Goal: Task Accomplishment & Management: Complete application form

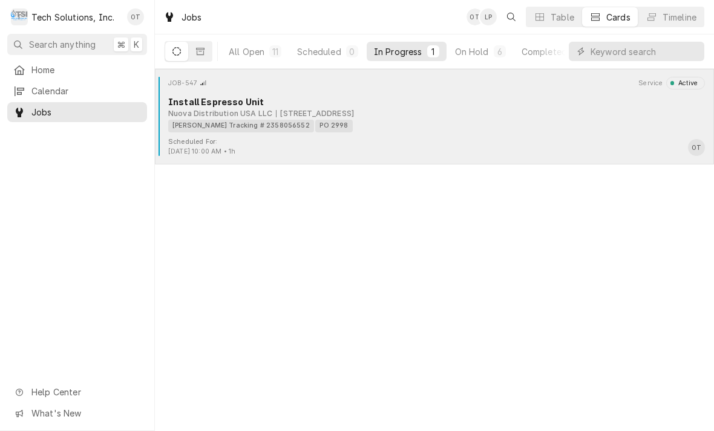
click at [325, 120] on div "Estes Tracking # 2358056552 PO 2998" at bounding box center [432, 126] width 528 height 13
click at [330, 120] on div "Estes Tracking # 2358056552 PO 2998" at bounding box center [432, 126] width 528 height 13
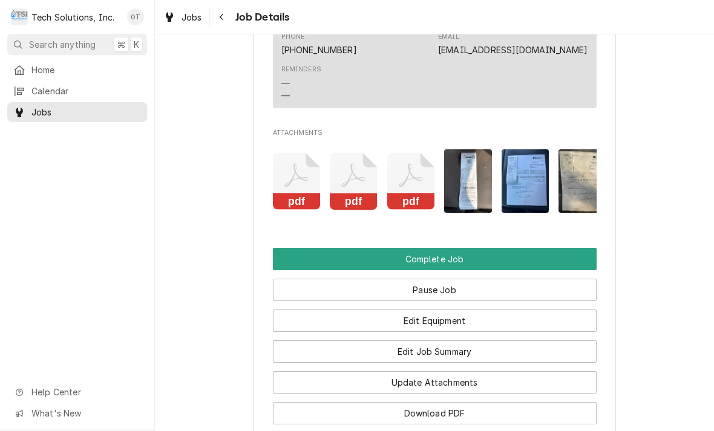
scroll to position [1130, 0]
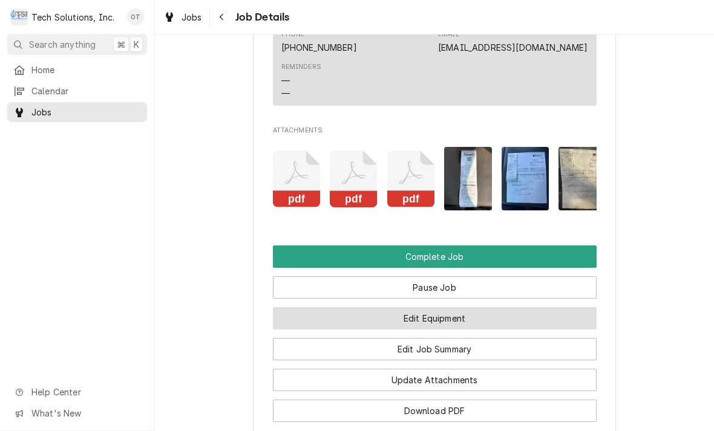
click at [440, 307] on button "Edit Equipment" at bounding box center [435, 318] width 324 height 22
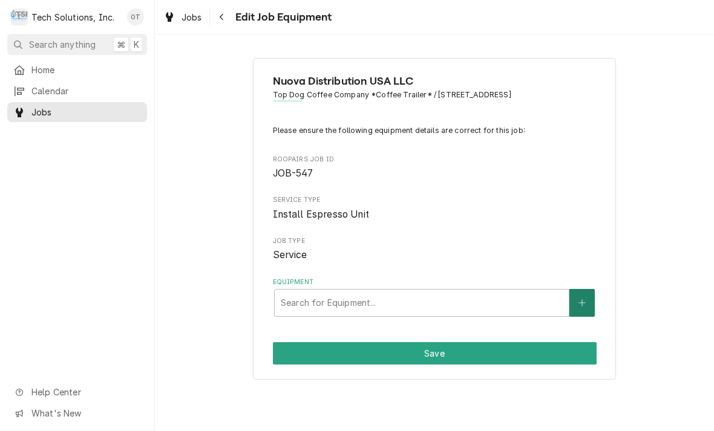
click at [584, 289] on button "Equipment" at bounding box center [581, 303] width 25 height 28
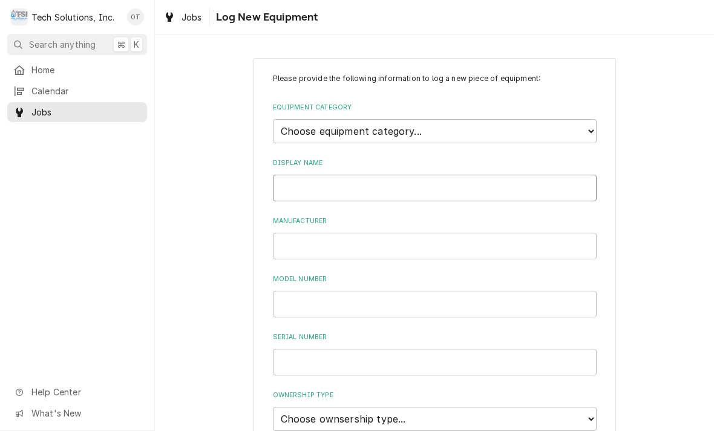
click at [324, 177] on input "Display Name" at bounding box center [435, 188] width 324 height 27
type input "[GEOGRAPHIC_DATA]"
click at [301, 236] on input "Manufacturer" at bounding box center [435, 246] width 324 height 27
click at [712, 299] on div "Please provide the following information to log a new piece of equipment: Equip…" at bounding box center [434, 404] width 559 height 715
click at [291, 236] on input "Manufacturer" at bounding box center [435, 246] width 324 height 27
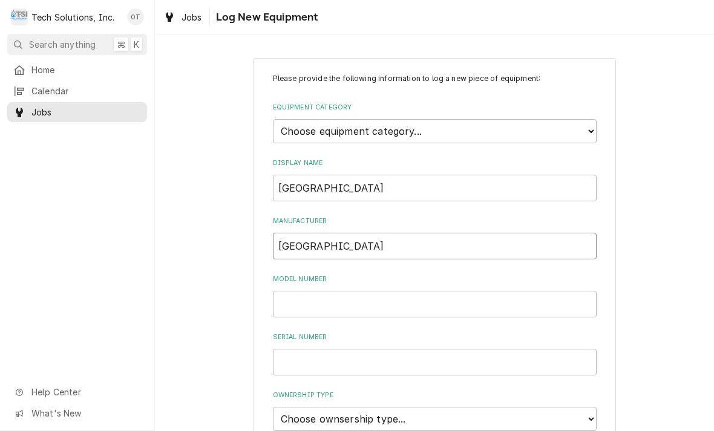
type input "[GEOGRAPHIC_DATA]"
click at [312, 291] on input "Model Number" at bounding box center [435, 304] width 324 height 27
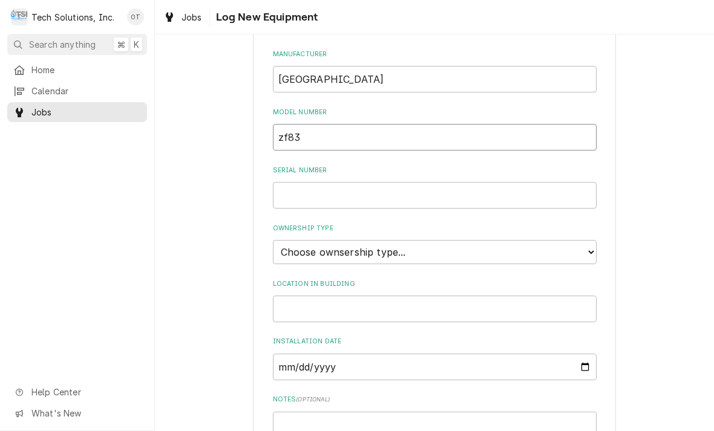
scroll to position [180, 0]
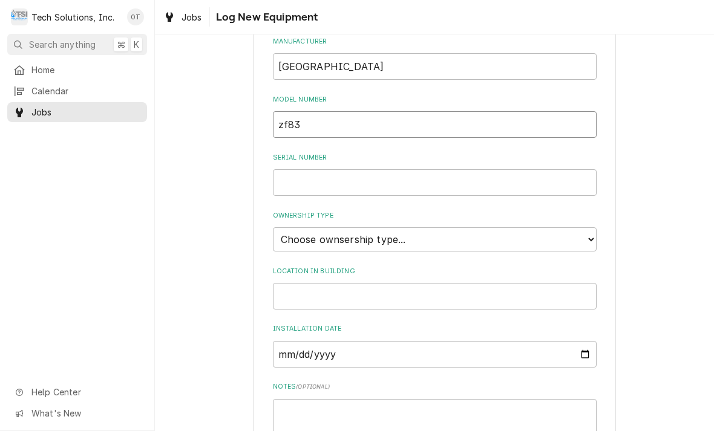
type input "zf83"
click at [316, 171] on input "Serial Number" at bounding box center [435, 182] width 324 height 27
type input "n/a"
click at [588, 227] on select "Choose ownsership type... Unknown Owned Leased Rented" at bounding box center [435, 239] width 324 height 24
select select "1"
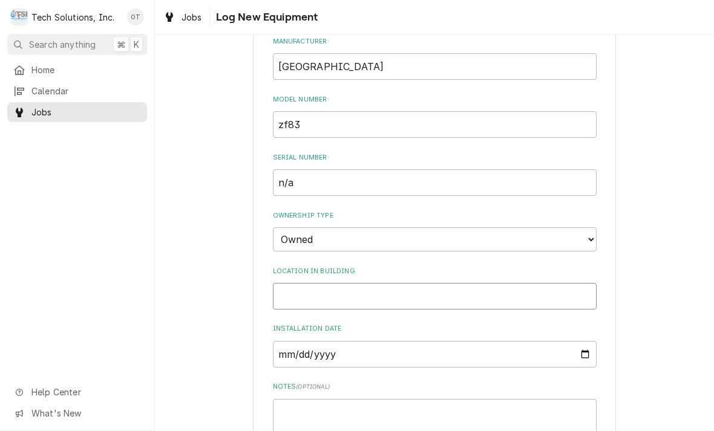
click at [311, 283] on input "Location in Building" at bounding box center [435, 296] width 324 height 27
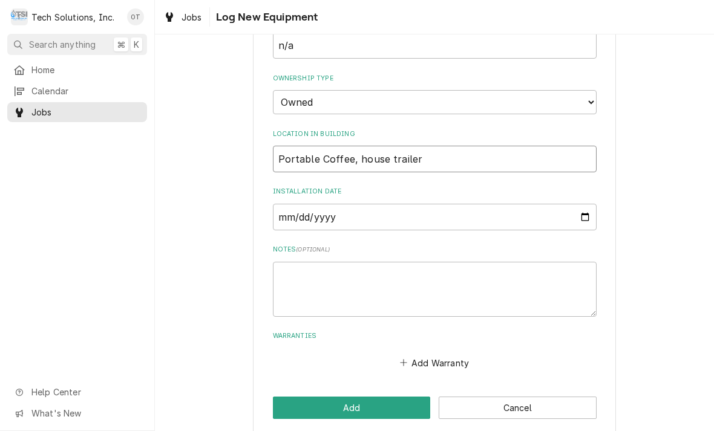
scroll to position [315, 0]
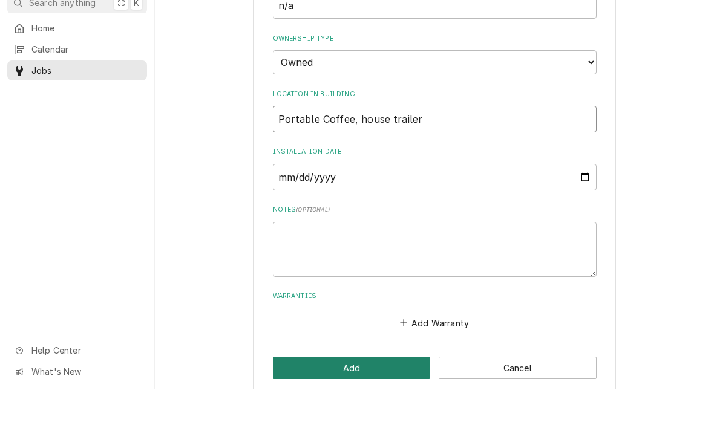
type input "Portable Coffee, house trailer"
click at [354, 399] on button "Add" at bounding box center [352, 410] width 158 height 22
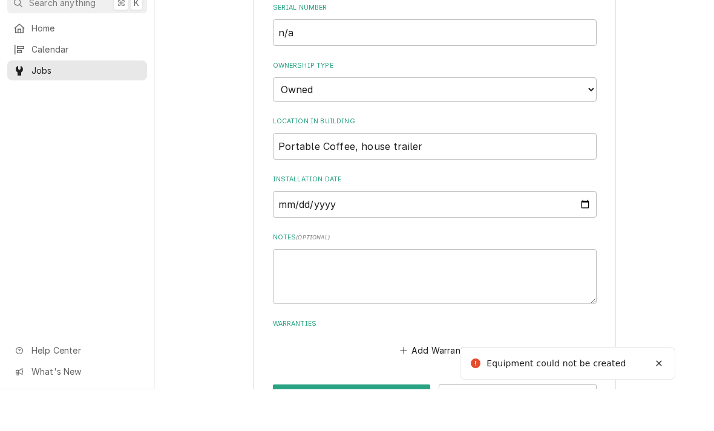
scroll to position [68, 0]
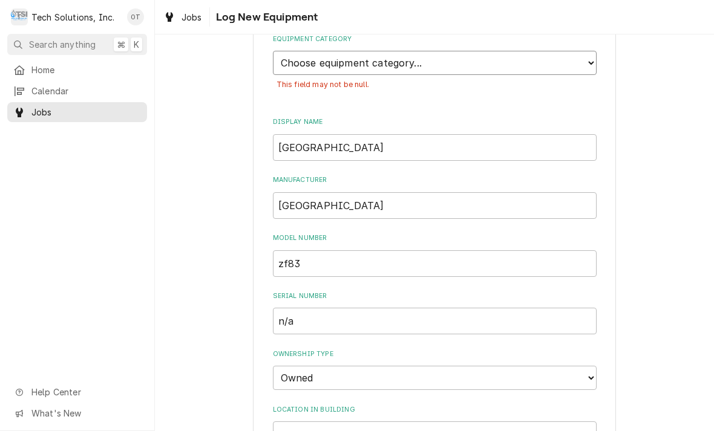
click at [584, 51] on select "Choose equipment category... Cooking Equipment Fryers Ice Machines Ovens and Ra…" at bounding box center [435, 63] width 324 height 24
select select "9"
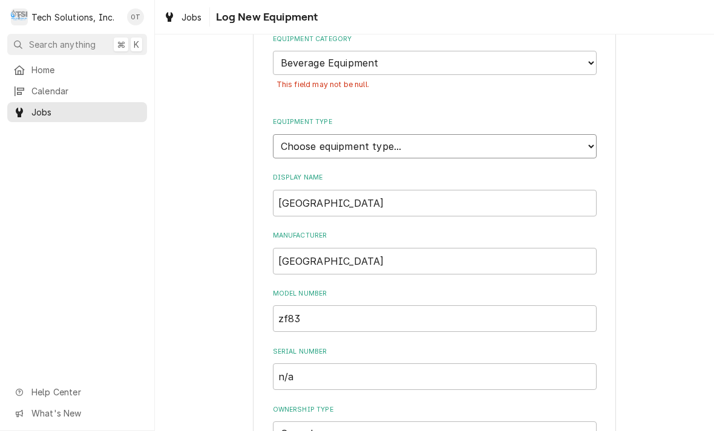
click at [584, 134] on select "Choose equipment type... Bar Blender Coffee Grinder Coffee Maker Coffee Urn Fro…" at bounding box center [435, 146] width 324 height 24
select select "135"
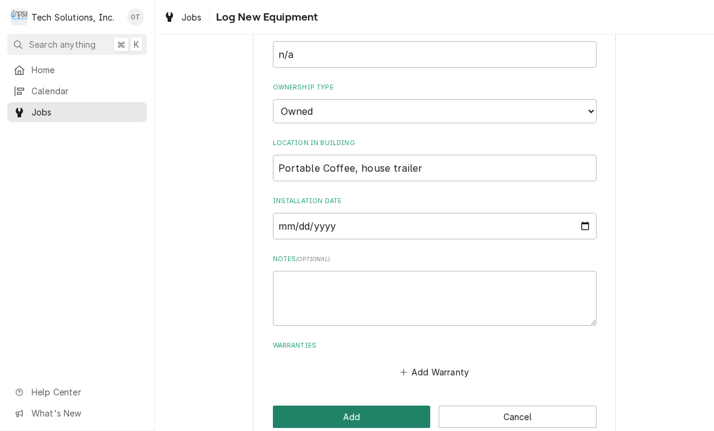
click at [361, 406] on button "Add" at bounding box center [352, 417] width 158 height 22
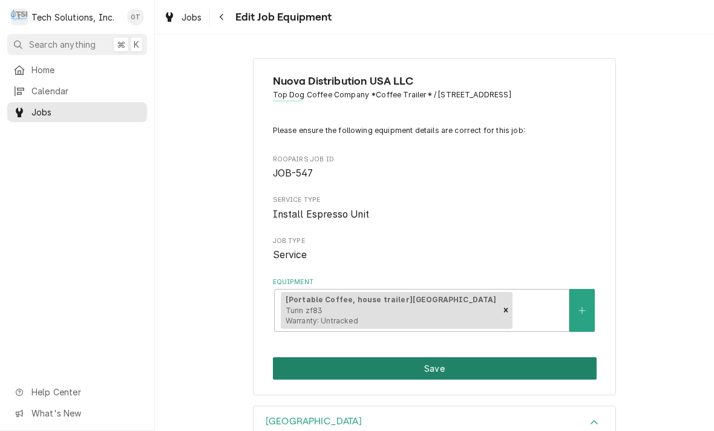
click at [436, 361] on button "Save" at bounding box center [435, 368] width 324 height 22
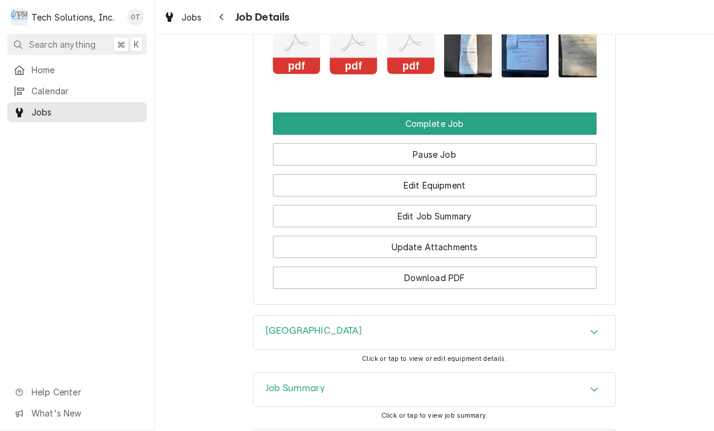
scroll to position [1262, 0]
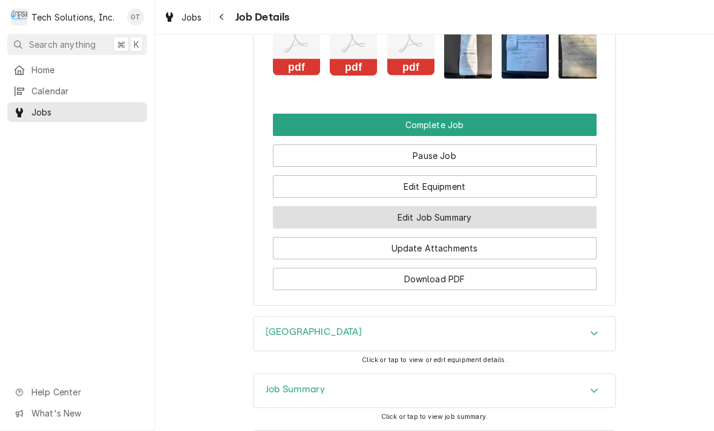
click at [432, 206] on button "Edit Job Summary" at bounding box center [435, 217] width 324 height 22
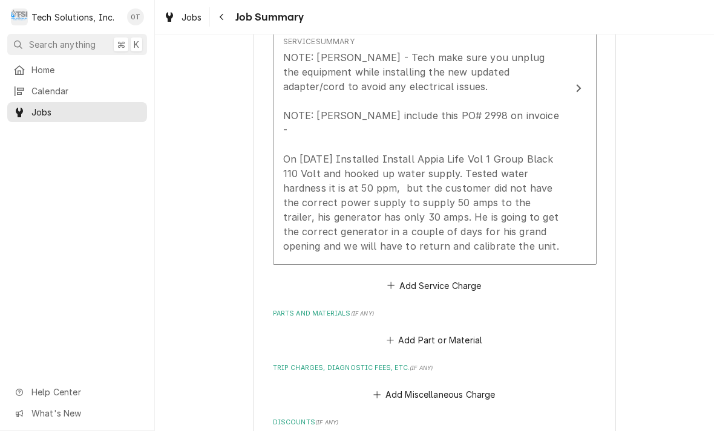
scroll to position [430, 0]
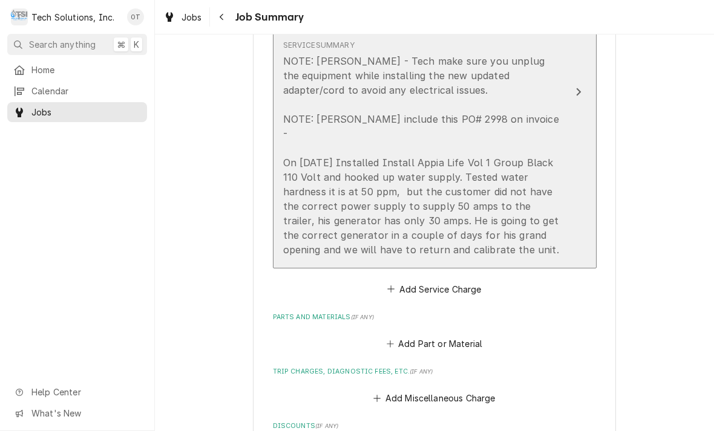
click at [489, 241] on div "Service Summary NOTE: [PERSON_NAME] - Tech make sure you unplug the equipment w…" at bounding box center [422, 148] width 278 height 226
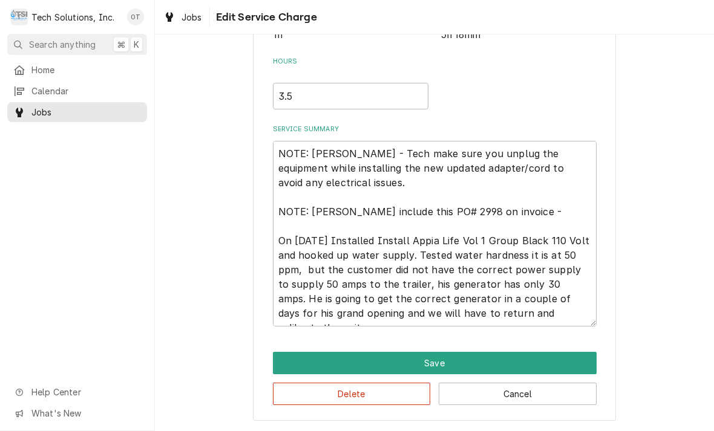
scroll to position [254, 0]
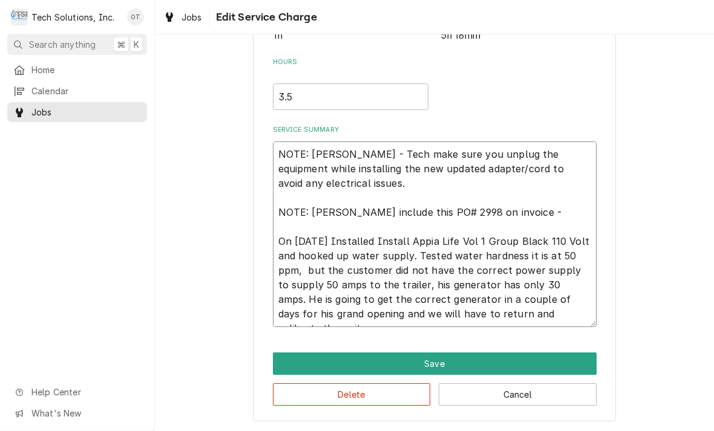
click at [583, 313] on textarea "NOTE: Per Simonelli - Tech make sure you unplug the equipment while installing …" at bounding box center [435, 235] width 324 height 186
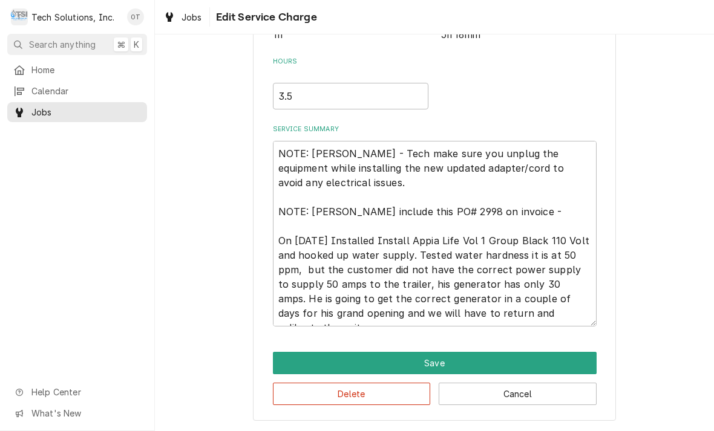
scroll to position [257, 0]
click at [580, 313] on textarea "NOTE: Per Simonelli - Tech make sure you unplug the equipment while installing …" at bounding box center [435, 234] width 324 height 186
type textarea "x"
type textarea "NOTE: Per Simonelli - Tech make sure you unplug the equipment while installing …"
type textarea "x"
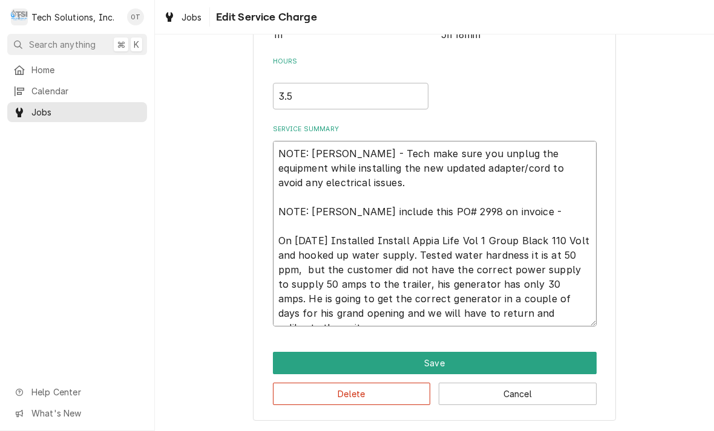
type textarea "NOTE: Per Simonelli - Tech make sure you unplug the equipment while installing …"
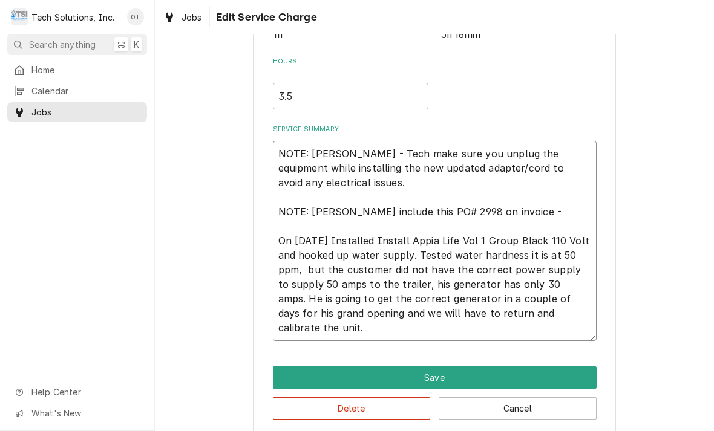
type textarea "x"
type textarea "NOTE: Per Simonelli - Tech make sure you unplug the equipment while installing …"
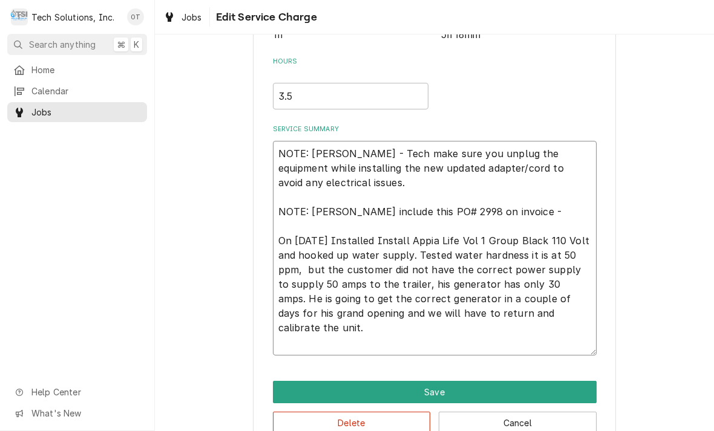
type textarea "x"
type textarea "NOTE: Per Simonelli - Tech make sure you unplug the equipment while installing …"
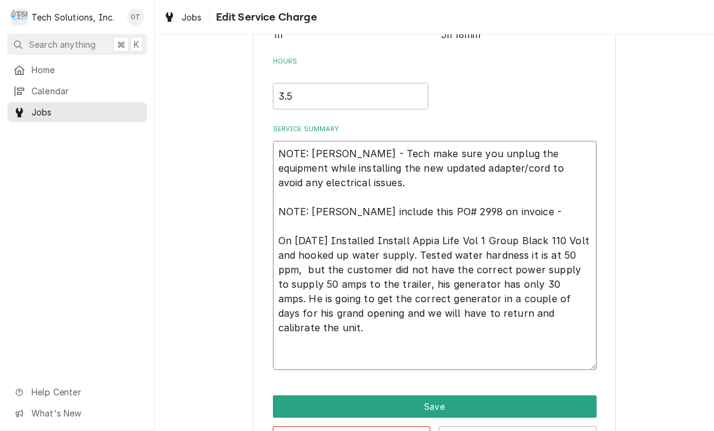
type textarea "x"
type textarea "NOTE: Per Simonelli - Tech make sure you unplug the equipment while installing …"
type textarea "x"
type textarea "NOTE: Per Simonelli - Tech make sure you unplug the equipment while installing …"
type textarea "x"
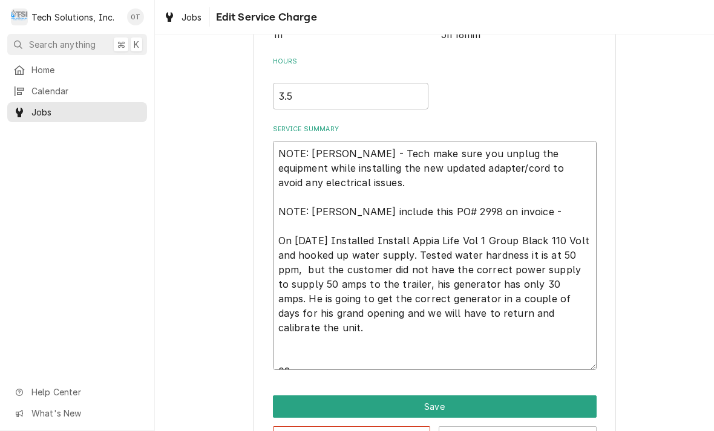
type textarea "NOTE: Per Simonelli - Tech make sure you unplug the equipment while installing …"
type textarea "x"
type textarea "NOTE: Per Simonelli - Tech make sure you unplug the equipment while installing …"
type textarea "x"
type textarea "NOTE: Per Simonelli - Tech make sure you unplug the equipment while installing …"
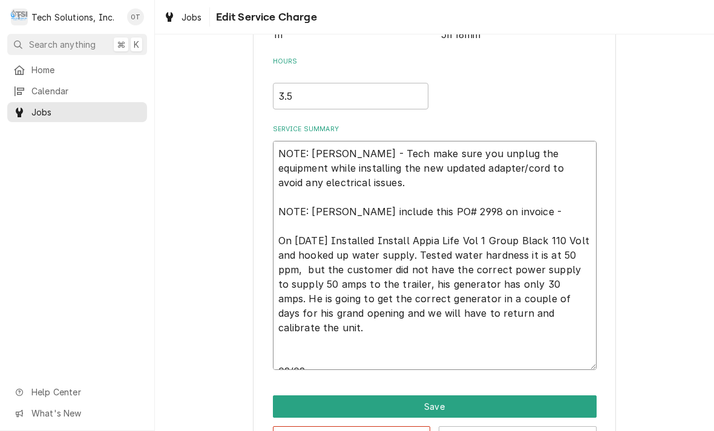
type textarea "x"
type textarea "NOTE: Per Simonelli - Tech make sure you unplug the equipment while installing …"
type textarea "x"
type textarea "NOTE: Per Simonelli - Tech make sure you unplug the equipment while installing …"
type textarea "x"
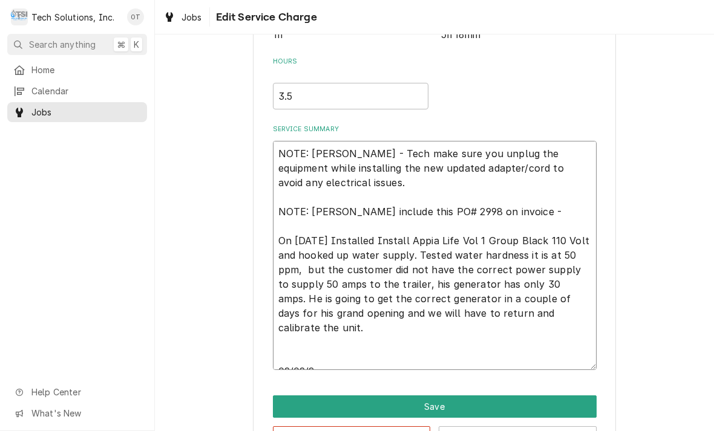
type textarea "NOTE: Per Simonelli - Tech make sure you unplug the equipment while installing …"
type textarea "x"
type textarea "NOTE: Per Simonelli - Tech make sure you unplug the equipment while installing …"
type textarea "x"
type textarea "NOTE: Per Simonelli - Tech make sure you unplug the equipment while installing …"
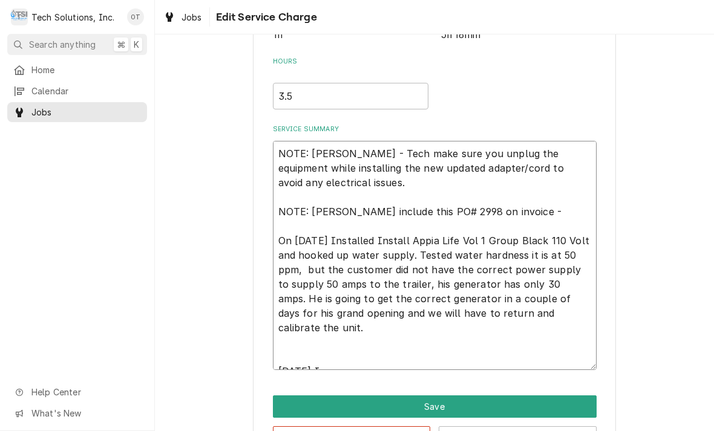
type textarea "x"
type textarea "NOTE: Per Simonelli - Tech make sure you unplug the equipment while installing …"
type textarea "x"
type textarea "NOTE: Per Simonelli - Tech make sure you unplug the equipment while installing …"
type textarea "x"
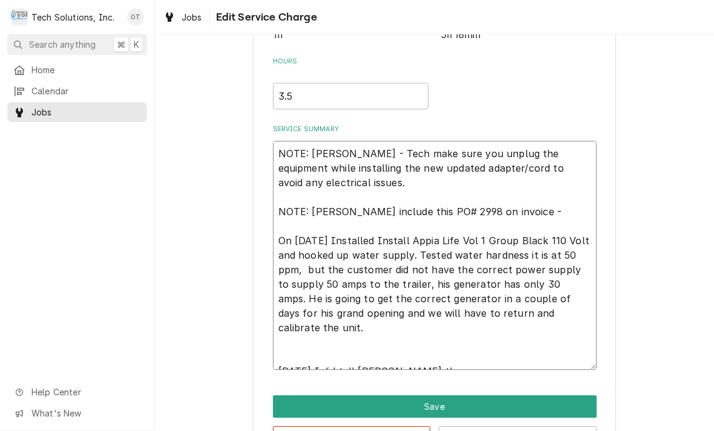
type textarea "NOTE: Per Simonelli - Tech make sure you unplug the equipment while installing …"
type textarea "x"
type textarea "NOTE: Per Simonelli - Tech make sure you unplug the equipment while installing …"
type textarea "x"
type textarea "NOTE: Per Simonelli - Tech make sure you unplug the equipment while installing …"
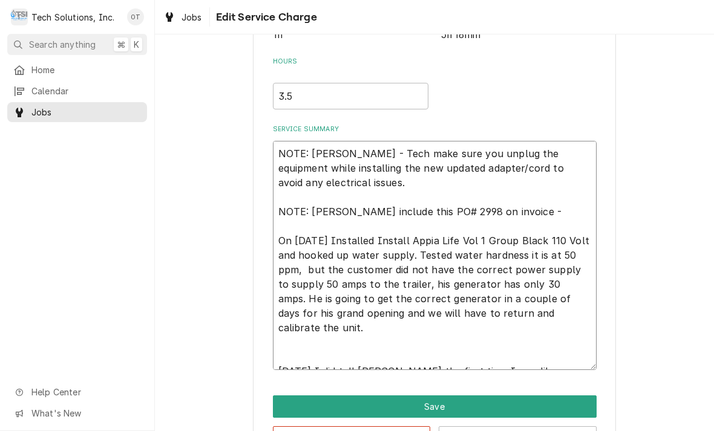
type textarea "x"
type textarea "NOTE: Per Simonelli - Tech make sure you unplug the equipment while installing …"
type textarea "x"
type textarea "NOTE: Per Simonelli - Tech make sure you unplug the equipment while installing …"
type textarea "x"
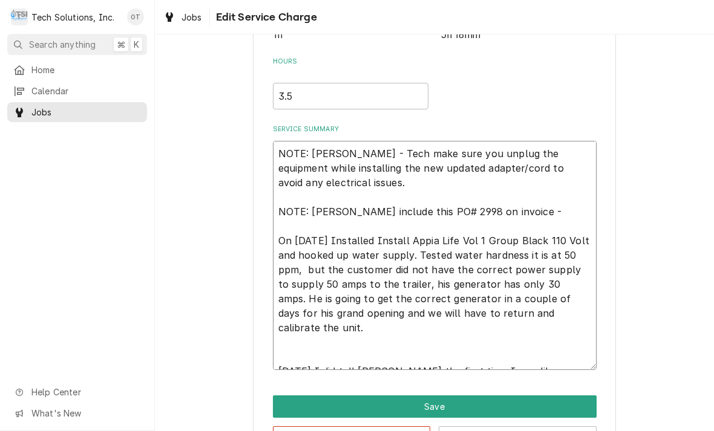
type textarea "NOTE: Per Simonelli - Tech make sure you unplug the equipment while installing …"
type textarea "x"
type textarea "NOTE: Per Simonelli - Tech make sure you unplug the equipment while installing …"
type textarea "x"
type textarea "NOTE: Per Simonelli - Tech make sure you unplug the equipment while installing …"
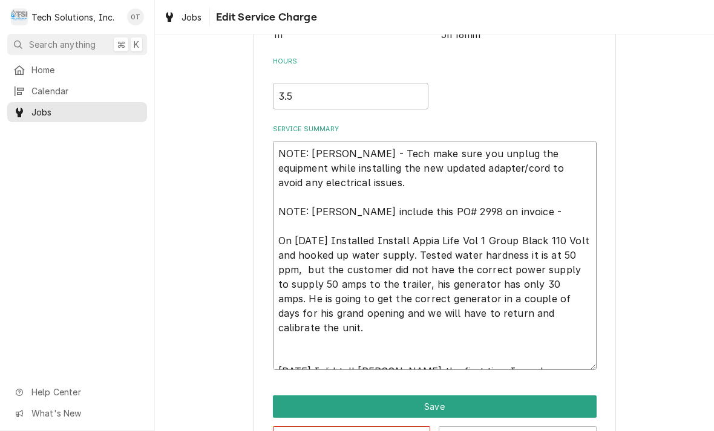
type textarea "x"
type textarea "NOTE: Per Simonelli - Tech make sure you unplug the equipment while installing …"
type textarea "x"
type textarea "NOTE: Per Simonelli - Tech make sure you unplug the equipment while installing …"
type textarea "x"
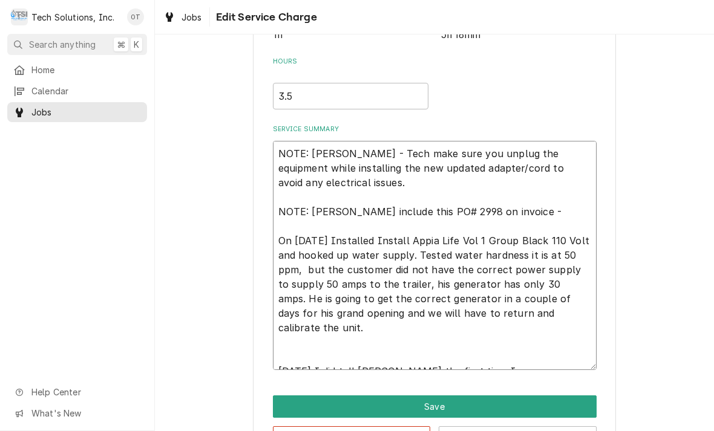
type textarea "NOTE: Per Simonelli - Tech make sure you unplug the equipment while installing …"
type textarea "x"
type textarea "NOTE: Per Simonelli - Tech make sure you unplug the equipment while installing …"
type textarea "x"
type textarea "NOTE: Per Simonelli - Tech make sure you unplug the equipment while installing …"
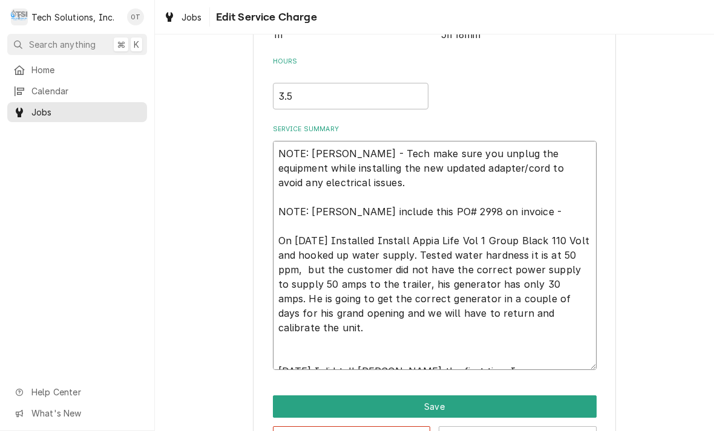
type textarea "x"
type textarea "NOTE: Per Simonelli - Tech make sure you unplug the equipment while installing …"
type textarea "x"
type textarea "NOTE: Per Simonelli - Tech make sure you unplug the equipment while installing …"
type textarea "x"
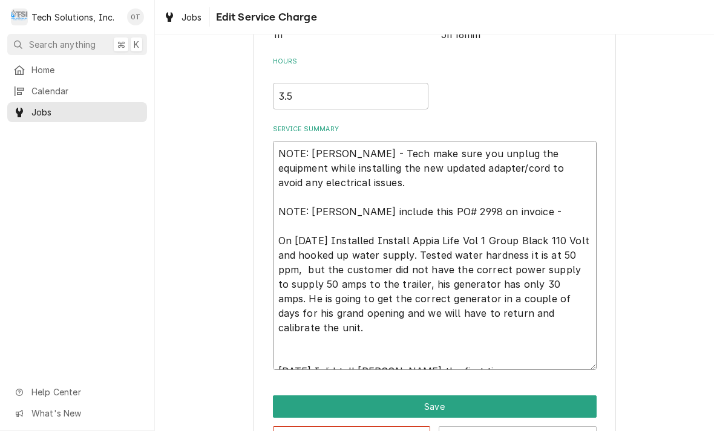
type textarea "NOTE: Per Simonelli - Tech make sure you unplug the equipment while installing …"
type textarea "x"
type textarea "NOTE: Per Simonelli - Tech make sure you unplug the equipment while installing …"
type textarea "x"
type textarea "NOTE: Per Simonelli - Tech make sure you unplug the equipment while installing …"
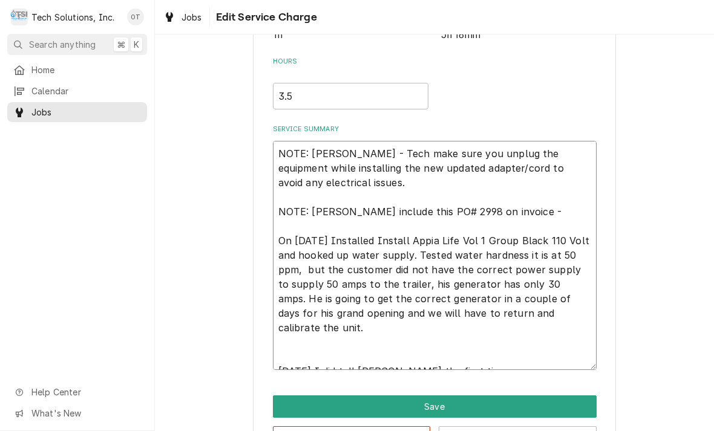
type textarea "x"
type textarea "NOTE: Per Simonelli - Tech make sure you unplug the equipment while installing …"
type textarea "x"
type textarea "NOTE: Per Simonelli - Tech make sure you unplug the equipment while installing …"
type textarea "x"
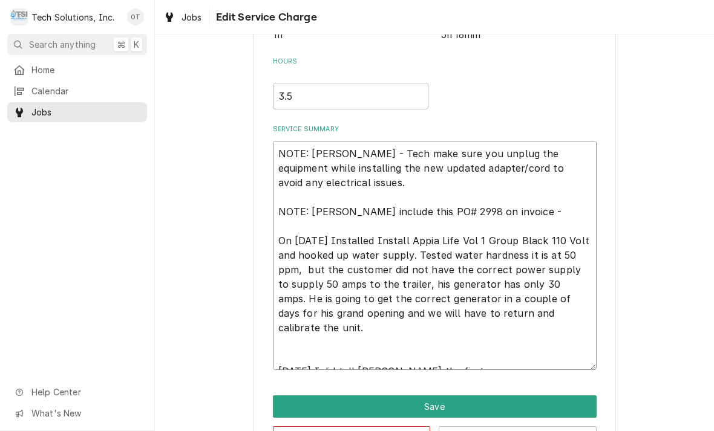
type textarea "NOTE: Per Simonelli - Tech make sure you unplug the equipment while installing …"
type textarea "x"
type textarea "NOTE: Per Simonelli - Tech make sure you unplug the equipment while installing …"
type textarea "x"
type textarea "NOTE: Per Simonelli - Tech make sure you unplug the equipment while installing …"
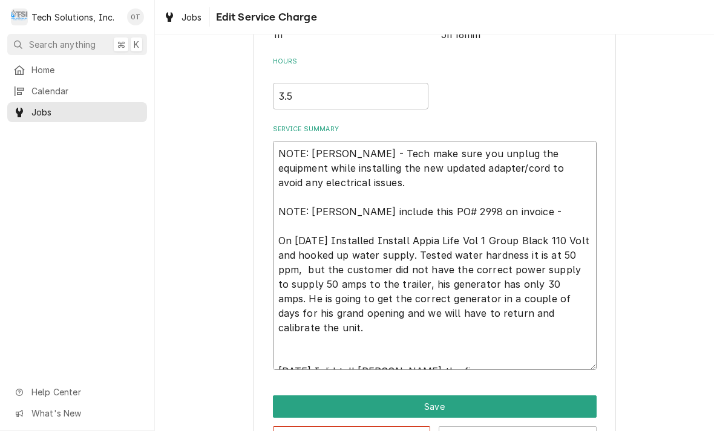
type textarea "x"
type textarea "NOTE: Per Simonelli - Tech make sure you unplug the equipment while installing …"
type textarea "x"
type textarea "NOTE: Per Simonelli - Tech make sure you unplug the equipment while installing …"
type textarea "x"
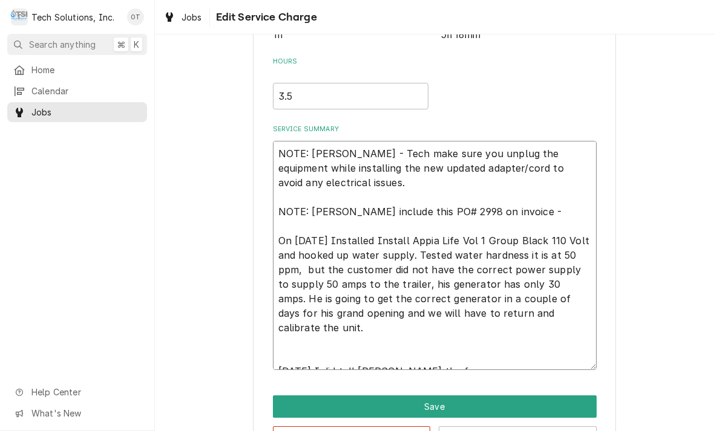
type textarea "NOTE: Per Simonelli - Tech make sure you unplug the equipment while installing …"
type textarea "x"
type textarea "NOTE: Per Simonelli - Tech make sure you unplug the equipment while installing …"
type textarea "x"
type textarea "NOTE: Per Simonelli - Tech make sure you unplug the equipment while installing …"
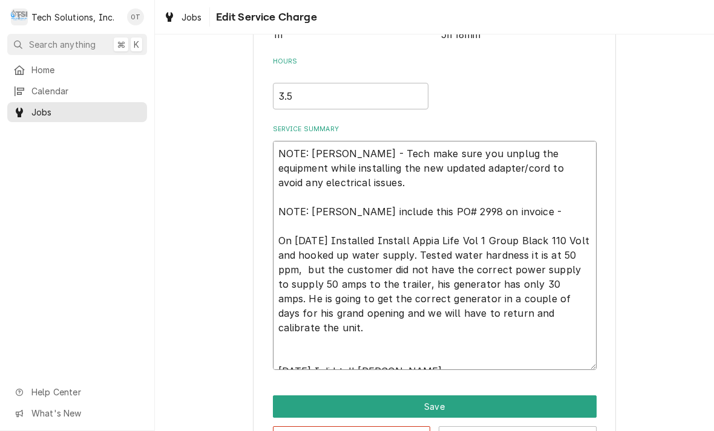
type textarea "x"
type textarea "NOTE: Per Simonelli - Tech make sure you unplug the equipment while installing …"
type textarea "x"
type textarea "NOTE: Per Simonelli - Tech make sure you unplug the equipment while installing …"
type textarea "x"
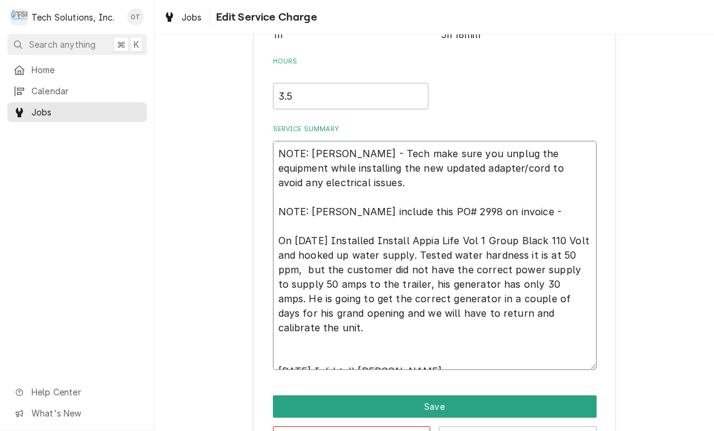
type textarea "NOTE: Per Simonelli - Tech make sure you unplug the equipment while installing …"
type textarea "x"
type textarea "NOTE: Per Simonelli - Tech make sure you unplug the equipment while installing …"
type textarea "x"
type textarea "NOTE: Per Simonelli - Tech make sure you unplug the equipment while installing …"
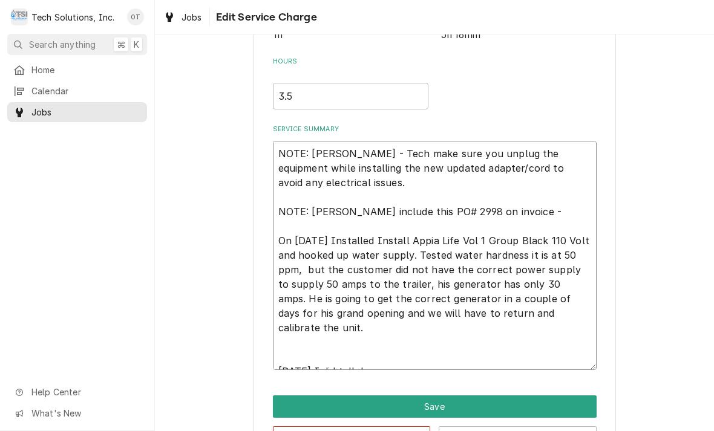
type textarea "x"
type textarea "NOTE: Per Simonelli - Tech make sure you unplug the equipment while installing …"
type textarea "x"
type textarea "NOTE: Per Simonelli - Tech make sure you unplug the equipment while installing …"
type textarea "x"
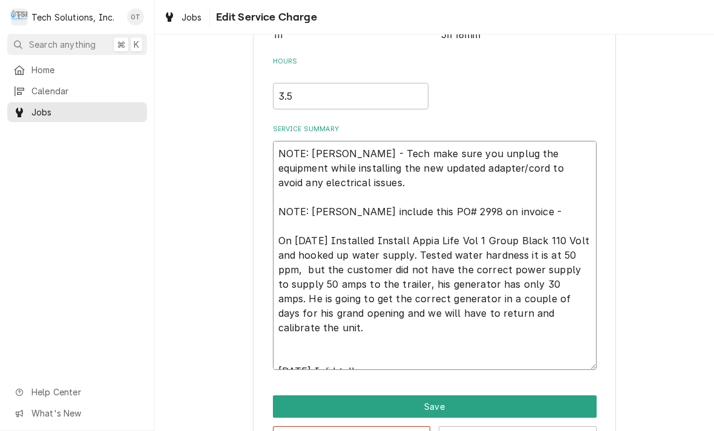
type textarea "NOTE: Per Simonelli - Tech make sure you unplug the equipment while installing …"
type textarea "x"
type textarea "NOTE: Per Simonelli - Tech make sure you unplug the equipment while installing …"
type textarea "x"
type textarea "NOTE: Per Simonelli - Tech make sure you unplug the equipment while installing …"
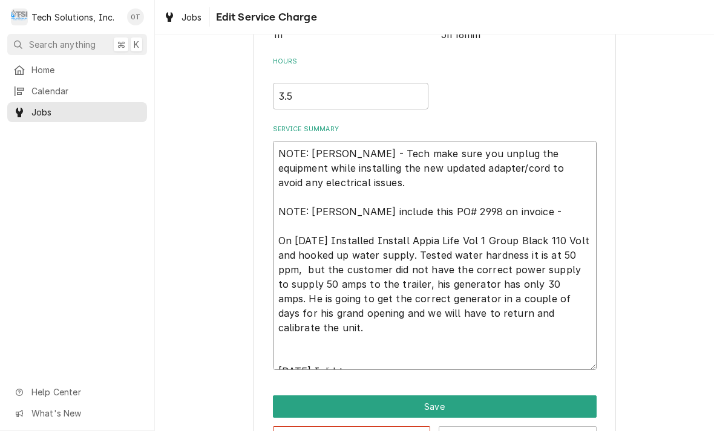
type textarea "x"
type textarea "NOTE: Per Simonelli - Tech make sure you unplug the equipment while installing …"
type textarea "x"
type textarea "NOTE: Per Simonelli - Tech make sure you unplug the equipment while installing …"
type textarea "x"
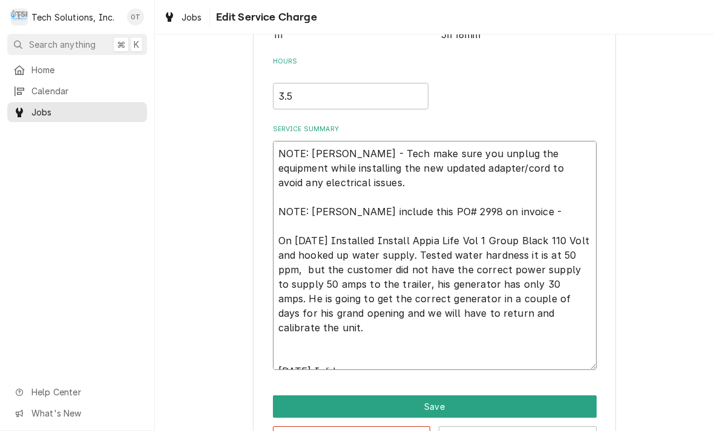
type textarea "NOTE: Per Simonelli - Tech make sure you unplug the equipment while installing …"
type textarea "x"
type textarea "NOTE: Per Simonelli - Tech make sure you unplug the equipment while installing …"
type textarea "x"
type textarea "NOTE: Per Simonelli - Tech make sure you unplug the equipment while installing …"
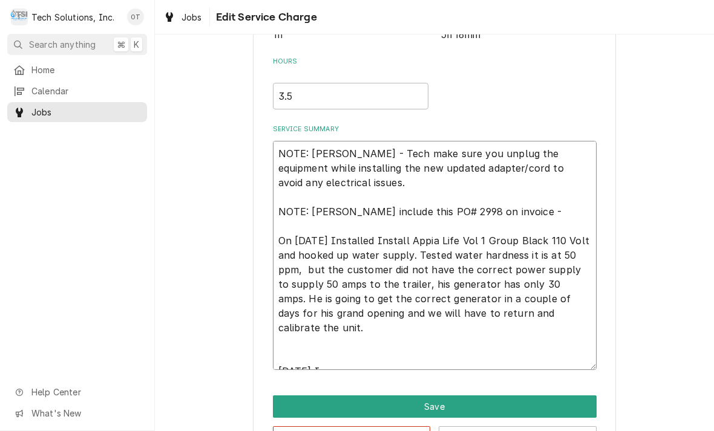
type textarea "x"
type textarea "NOTE: Per Simonelli - Tech make sure you unplug the equipment while installing …"
type textarea "x"
type textarea "NOTE: Per Simonelli - Tech make sure you unplug the equipment while installing …"
type textarea "x"
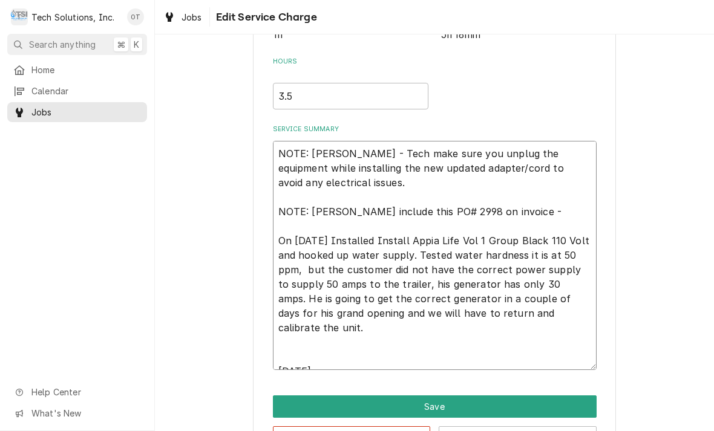
type textarea "NOTE: Per Simonelli - Tech make sure you unplug the equipment while installing …"
type textarea "x"
type textarea "NOTE: Per Simonelli - Tech make sure you unplug the equipment while installing …"
type textarea "x"
type textarea "NOTE: Per Simonelli - Tech make sure you unplug the equipment while installing …"
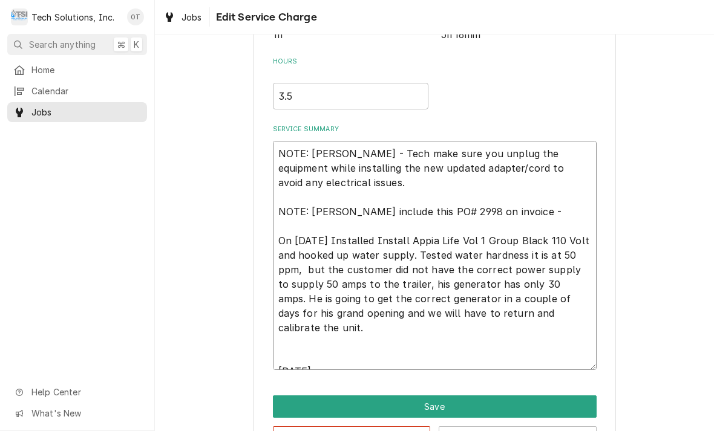
type textarea "x"
type textarea "NOTE: Per Simonelli - Tech make sure you unplug the equipment while installing …"
type textarea "x"
type textarea "NOTE: Per Simonelli - Tech make sure you unplug the equipment while installing …"
type textarea "x"
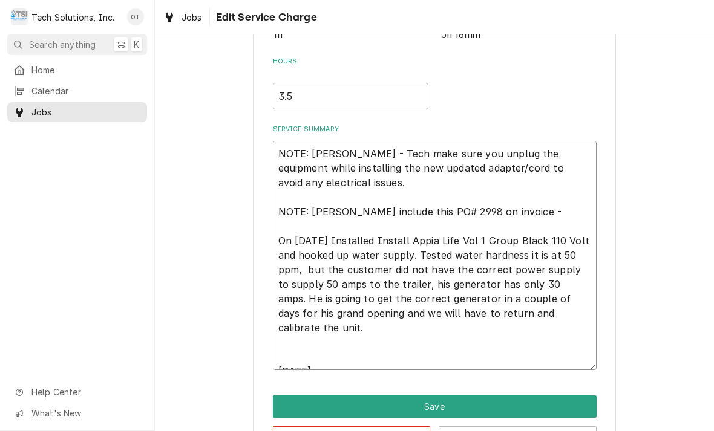
type textarea "NOTE: Per Simonelli - Tech make sure you unplug the equipment while installing …"
type textarea "x"
type textarea "NOTE: Per Simonelli - Tech make sure you unplug the equipment while installing …"
type textarea "x"
type textarea "NOTE: Per Simonelli - Tech make sure you unplug the equipment while installing …"
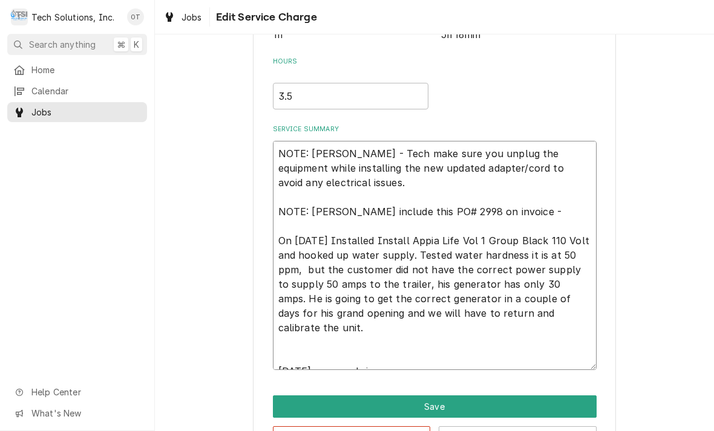
type textarea "x"
type textarea "NOTE: Per Simonelli - Tech make sure you unplug the equipment while installing …"
type textarea "x"
type textarea "NOTE: Per Simonelli - Tech make sure you unplug the equipment while installing …"
type textarea "x"
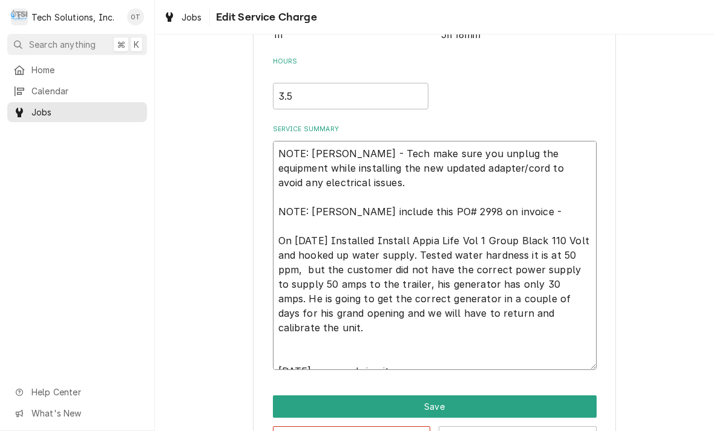
type textarea "NOTE: Per Simonelli - Tech make sure you unplug the equipment while installing …"
type textarea "x"
type textarea "NOTE: Per Simonelli - Tech make sure you unplug the equipment while installing …"
type textarea "x"
type textarea "NOTE: Per Simonelli - Tech make sure you unplug the equipment while installing …"
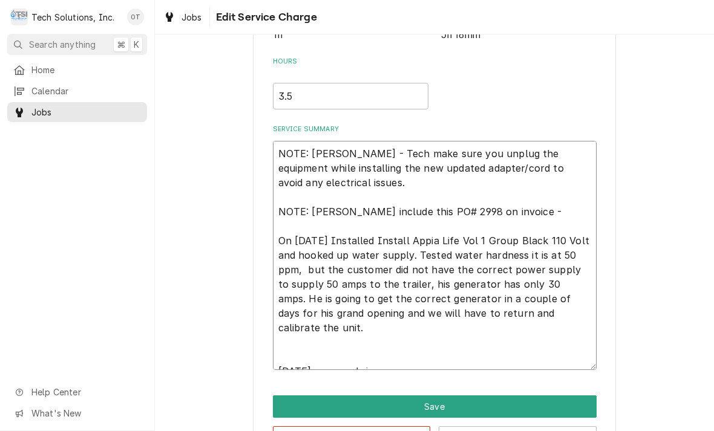
type textarea "x"
type textarea "NOTE: Per Simonelli - Tech make sure you unplug the equipment while installing …"
type textarea "x"
type textarea "NOTE: Per Simonelli - Tech make sure you unplug the equipment while installing …"
type textarea "x"
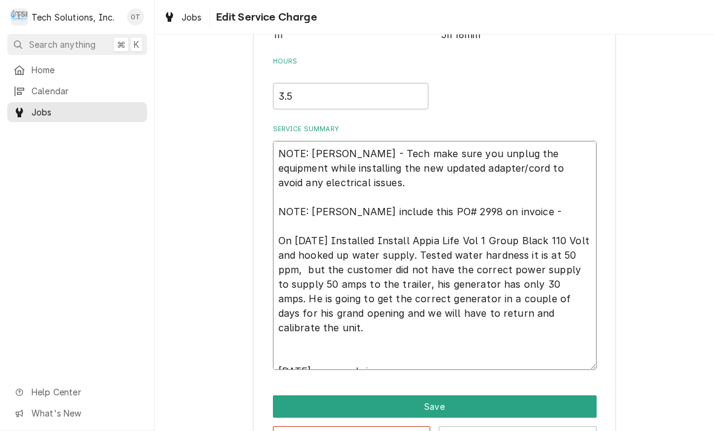
type textarea "NOTE: Per Simonelli - Tech make sure you unplug the equipment while installing …"
type textarea "x"
type textarea "NOTE: Per Simonelli - Tech make sure you unplug the equipment while installing …"
type textarea "x"
type textarea "NOTE: Per Simonelli - Tech make sure you unplug the equipment while installing …"
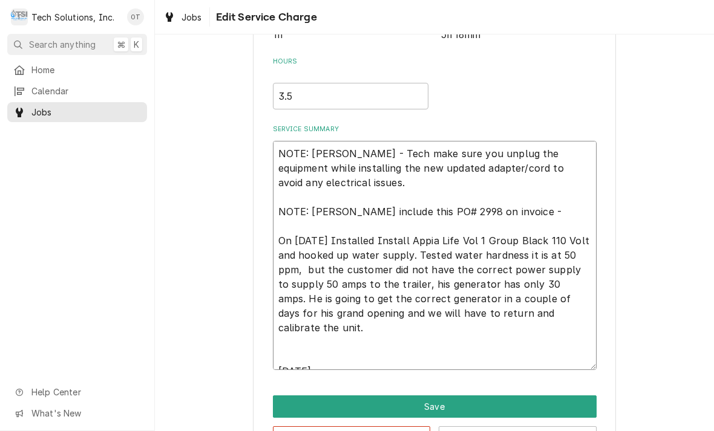
type textarea "x"
type textarea "NOTE: Per Simonelli - Tech make sure you unplug the equipment while installing …"
type textarea "x"
type textarea "NOTE: Per Simonelli - Tech make sure you unplug the equipment while installing …"
type textarea "x"
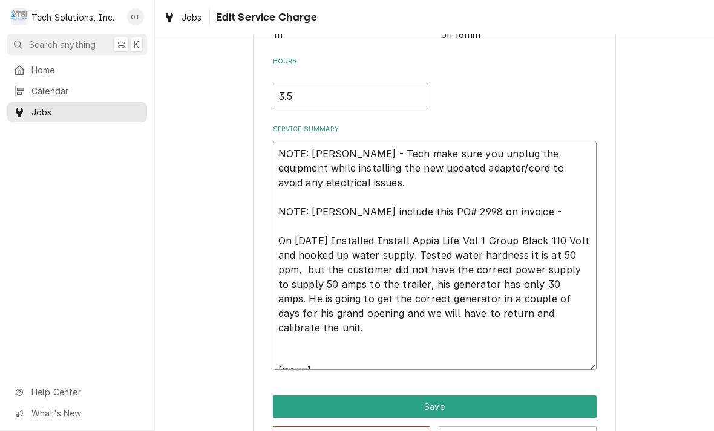
type textarea "NOTE: Per Simonelli - Tech make sure you unplug the equipment while installing …"
type textarea "x"
type textarea "NOTE: Per Simonelli - Tech make sure you unplug the equipment while installing …"
type textarea "x"
type textarea "NOTE: Per Simonelli - Tech make sure you unplug the equipment while installing …"
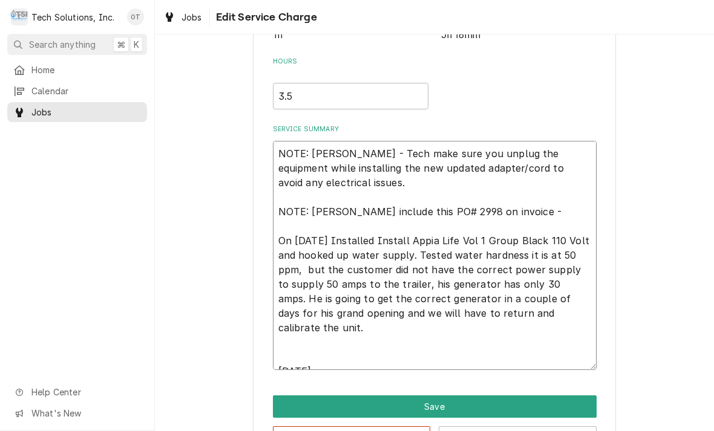
type textarea "x"
type textarea "NOTE: Per Simonelli - Tech make sure you unplug the equipment while installing …"
type textarea "x"
type textarea "NOTE: Per Simonelli - Tech make sure you unplug the equipment while installing …"
type textarea "x"
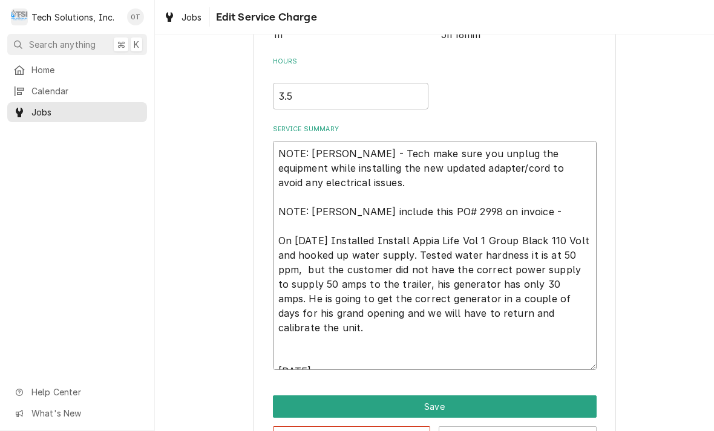
type textarea "NOTE: Per Simonelli - Tech make sure you unplug the equipment while installing …"
type textarea "x"
type textarea "NOTE: Per Simonelli - Tech make sure you unplug the equipment while installing …"
type textarea "x"
type textarea "NOTE: Per Simonelli - Tech make sure you unplug the equipment while installing …"
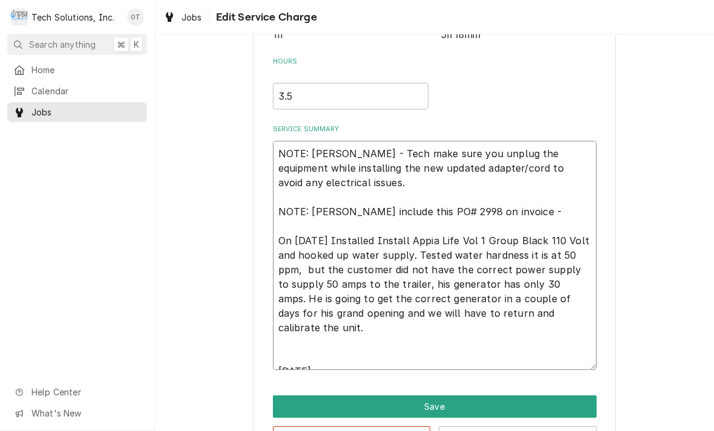
type textarea "x"
type textarea "NOTE: Per Simonelli - Tech make sure you unplug the equipment while installing …"
type textarea "x"
type textarea "NOTE: Per Simonelli - Tech make sure you unplug the equipment while installing …"
type textarea "x"
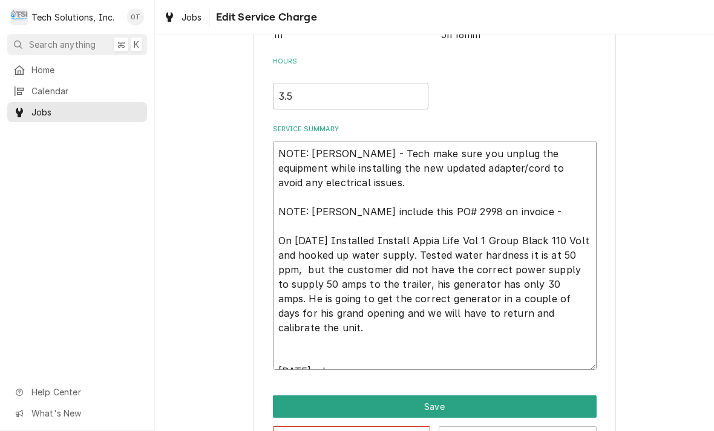
type textarea "NOTE: Per Simonelli - Tech make sure you unplug the equipment while installing …"
type textarea "x"
type textarea "NOTE: Per Simonelli - Tech make sure you unplug the equipment while installing …"
type textarea "x"
type textarea "NOTE: Per Simonelli - Tech make sure you unplug the equipment while installing …"
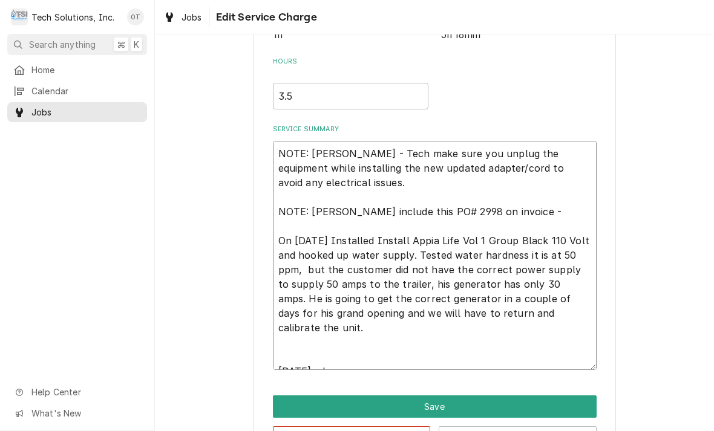
type textarea "x"
type textarea "NOTE: Per Simonelli - Tech make sure you unplug the equipment while installing …"
type textarea "x"
type textarea "NOTE: Per Simonelli - Tech make sure you unplug the equipment while installing …"
type textarea "x"
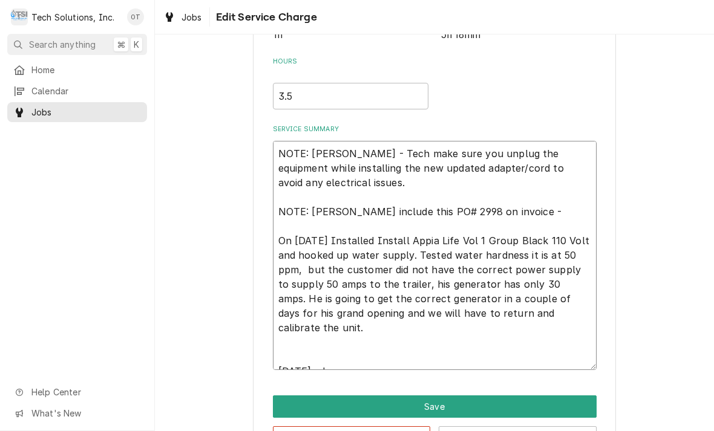
type textarea "NOTE: Per Simonelli - Tech make sure you unplug the equipment while installing …"
type textarea "x"
type textarea "NOTE: Per Simonelli - Tech make sure you unplug the equipment while installing …"
type textarea "x"
type textarea "NOTE: Per Simonelli - Tech make sure you unplug the equipment while installing …"
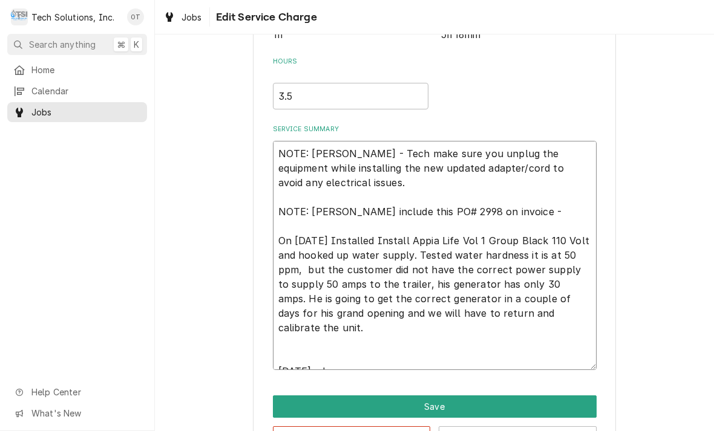
type textarea "x"
type textarea "NOTE: Per Simonelli - Tech make sure you unplug the equipment while installing …"
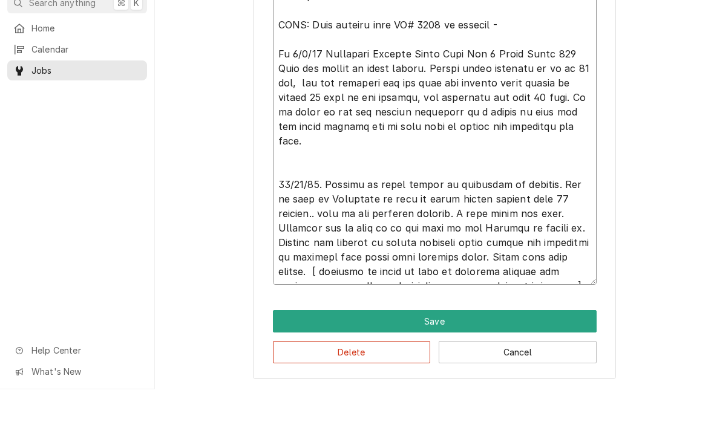
scroll to position [402, 0]
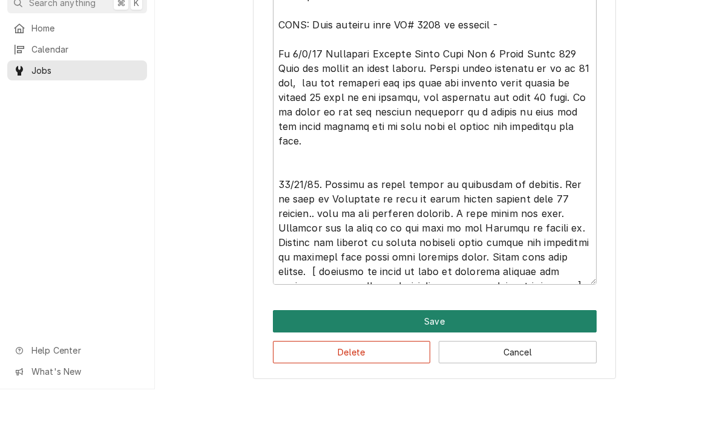
click at [435, 352] on button "Save" at bounding box center [435, 363] width 324 height 22
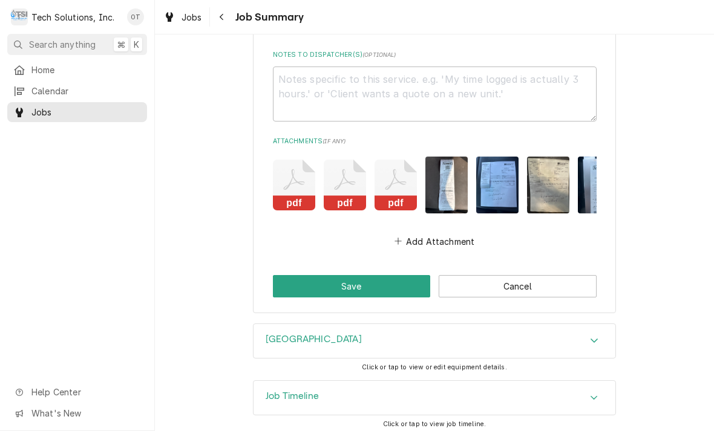
scroll to position [1015, 0]
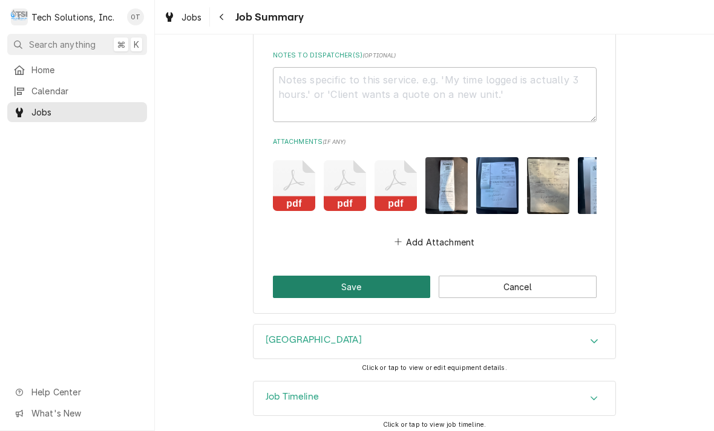
click at [347, 283] on button "Save" at bounding box center [352, 287] width 158 height 22
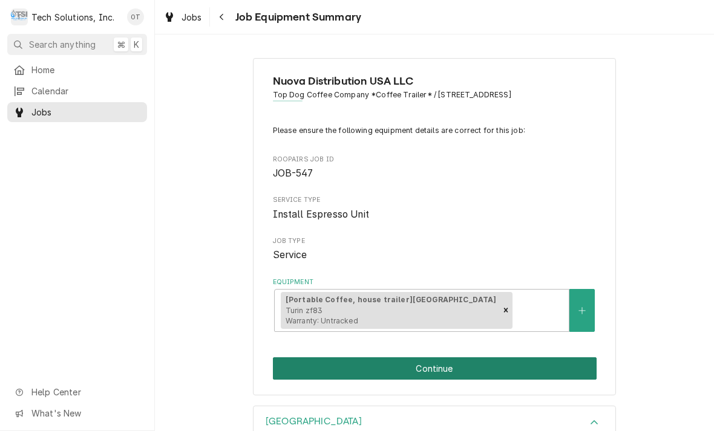
click at [432, 359] on button "Continue" at bounding box center [435, 368] width 324 height 22
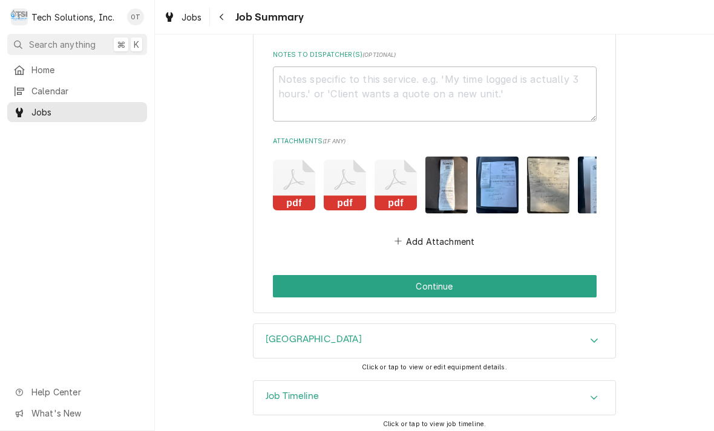
scroll to position [1015, 0]
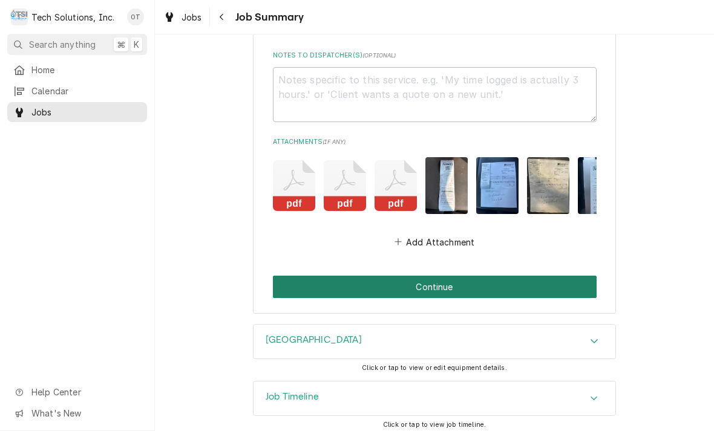
click at [440, 277] on button "Continue" at bounding box center [435, 287] width 324 height 22
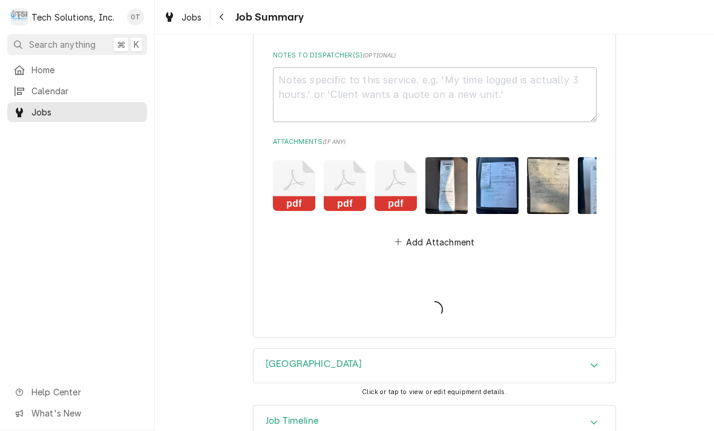
type textarea "x"
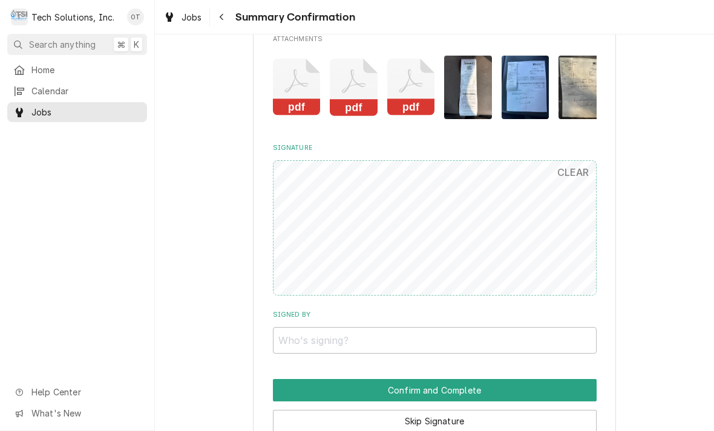
scroll to position [835, 0]
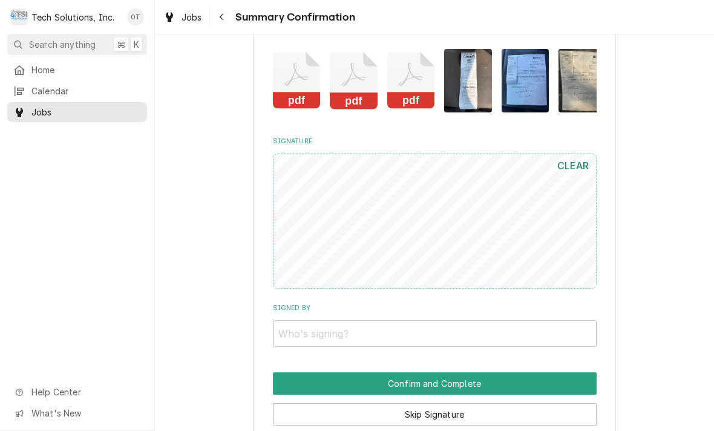
click at [571, 163] on button "CLEAR" at bounding box center [573, 166] width 47 height 24
click at [291, 325] on input "Signed By" at bounding box center [435, 334] width 324 height 27
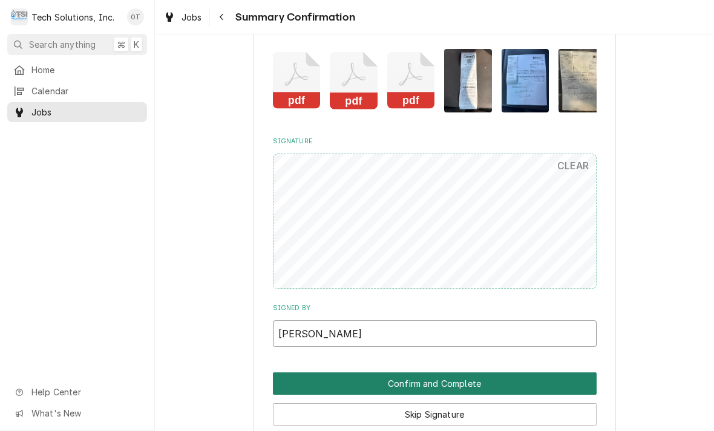
type input "James Stalnaker"
click at [437, 373] on button "Confirm and Complete" at bounding box center [435, 384] width 324 height 22
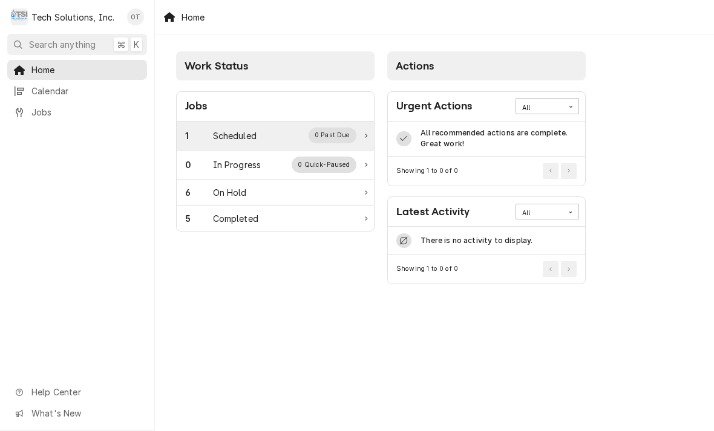
click at [327, 129] on div "0 Past Due" at bounding box center [332, 136] width 48 height 16
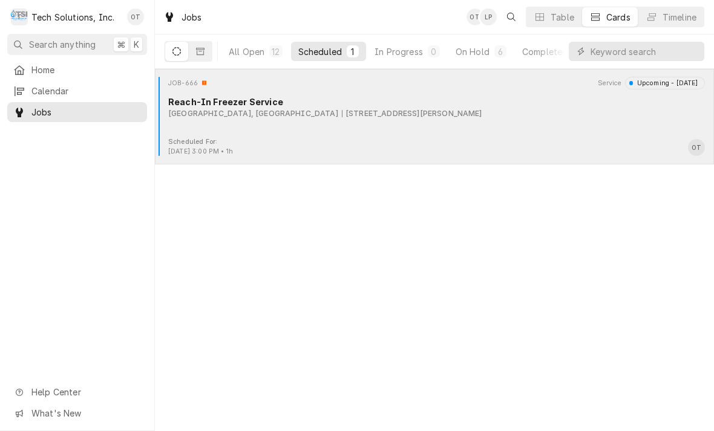
click at [353, 112] on div "[STREET_ADDRESS][PERSON_NAME]" at bounding box center [412, 113] width 140 height 11
click at [373, 112] on div "[STREET_ADDRESS][PERSON_NAME]" at bounding box center [412, 113] width 140 height 11
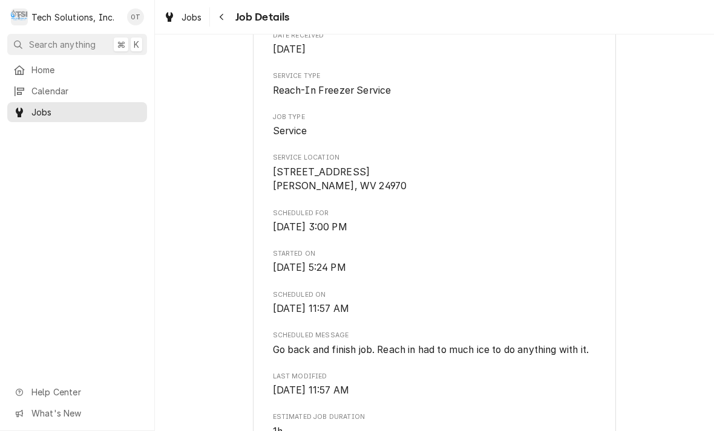
scroll to position [171, 0]
